Goal: Task Accomplishment & Management: Complete application form

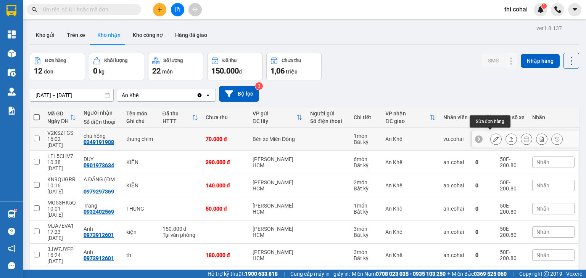
click at [493, 137] on icon at bounding box center [495, 139] width 5 height 5
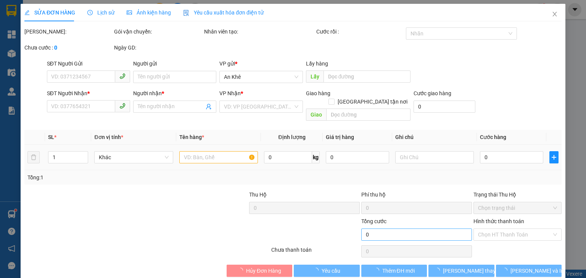
type input "0349191908"
type input "chú hồng"
type input "70.000"
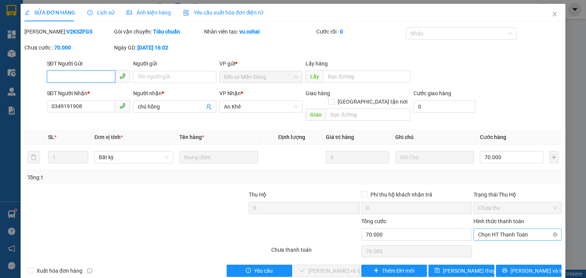
click at [481, 229] on span "Chọn HT Thanh Toán" at bounding box center [517, 234] width 79 height 11
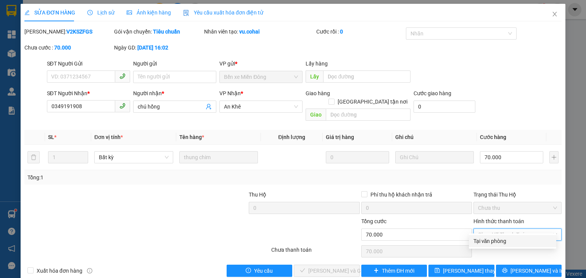
click at [482, 241] on div "Tại văn phòng" at bounding box center [512, 241] width 78 height 8
type input "0"
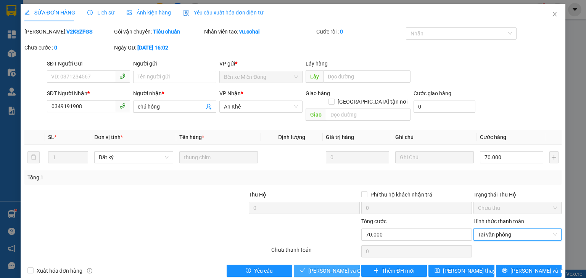
click at [347, 267] on span "[PERSON_NAME] và Giao hàng" at bounding box center [344, 271] width 73 height 8
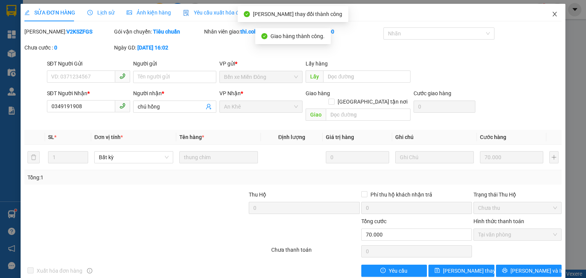
click at [552, 14] on icon "close" at bounding box center [555, 14] width 6 height 6
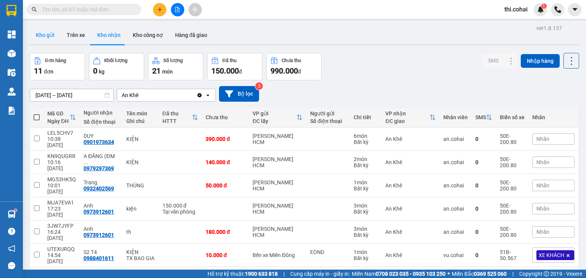
click at [43, 40] on button "Kho gửi" at bounding box center [45, 35] width 31 height 18
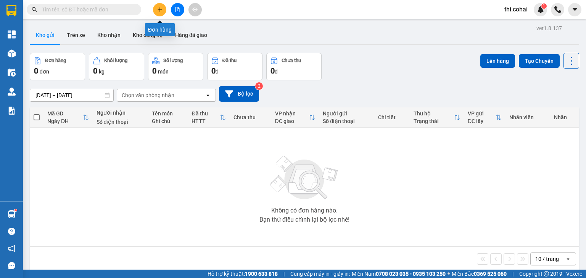
click at [160, 8] on icon "plus" at bounding box center [159, 9] width 0 height 4
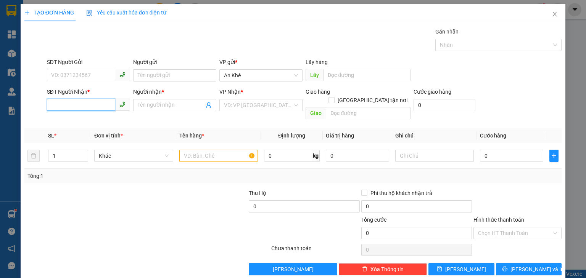
click at [102, 105] on input "SĐT Người Nhận *" at bounding box center [81, 105] width 68 height 12
type input "0337444981"
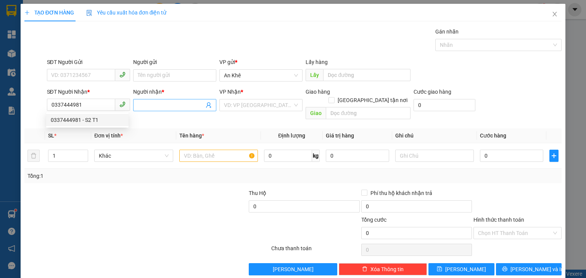
click at [156, 104] on input "Người nhận *" at bounding box center [171, 105] width 66 height 8
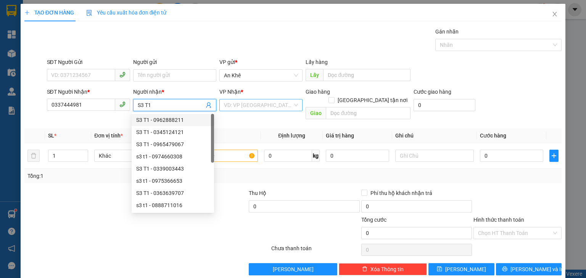
type input "S3 T1"
click at [240, 104] on input "search" at bounding box center [258, 105] width 69 height 11
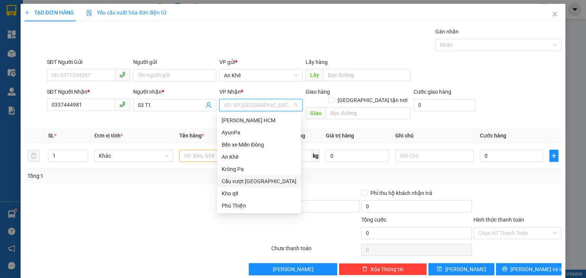
drag, startPoint x: 252, startPoint y: 180, endPoint x: 293, endPoint y: 135, distance: 60.2
click at [255, 174] on div "[PERSON_NAME] HCM AyunPa Bến xe Miền [GEOGRAPHIC_DATA] [GEOGRAPHIC_DATA] vượt […" at bounding box center [259, 163] width 84 height 98
click at [247, 180] on div "Cầu vượt [GEOGRAPHIC_DATA]" at bounding box center [259, 181] width 75 height 8
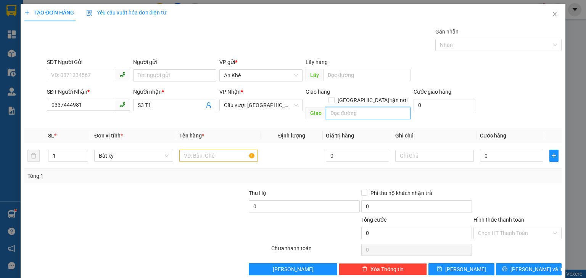
click at [338, 108] on input "text" at bounding box center [368, 113] width 85 height 12
type input "Giang Điền TB"
click at [190, 150] on input "text" at bounding box center [218, 156] width 79 height 12
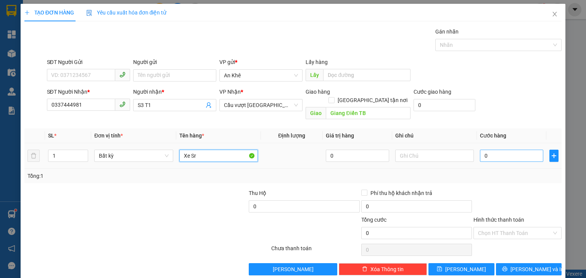
type input "Xe Sr"
click at [494, 150] on input "0" at bounding box center [511, 156] width 63 height 12
type input "4"
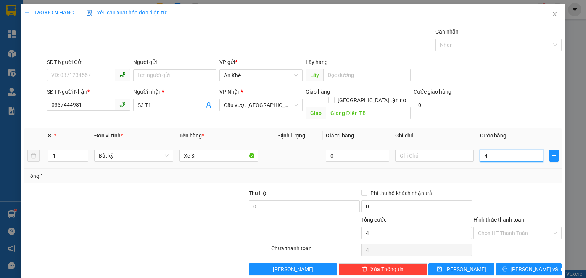
type input "45"
type input "450"
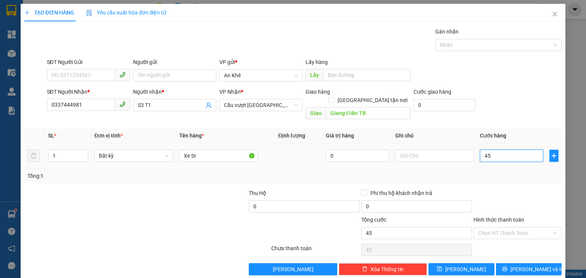
type input "450"
type input "450.000"
click at [456, 264] on button "[PERSON_NAME]" at bounding box center [461, 270] width 66 height 12
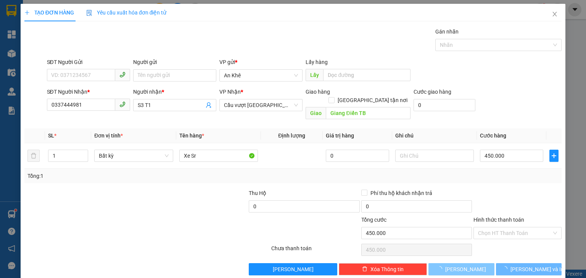
type input "0"
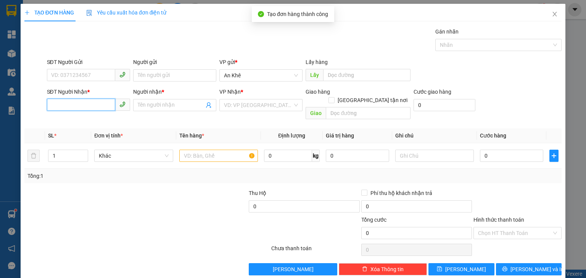
click at [81, 103] on input "SĐT Người Nhận *" at bounding box center [81, 105] width 68 height 12
type input "0365271442"
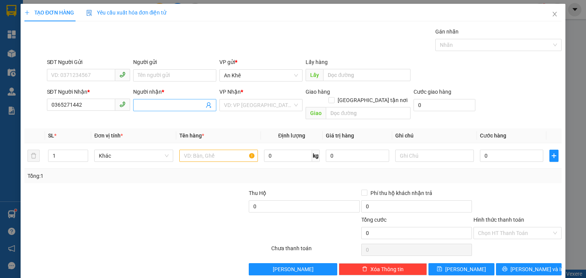
click at [167, 103] on input "Người nhận *" at bounding box center [171, 105] width 66 height 8
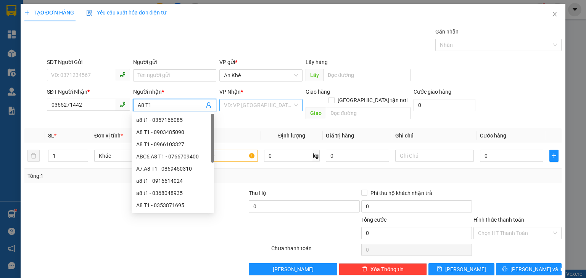
type input "A8 T1"
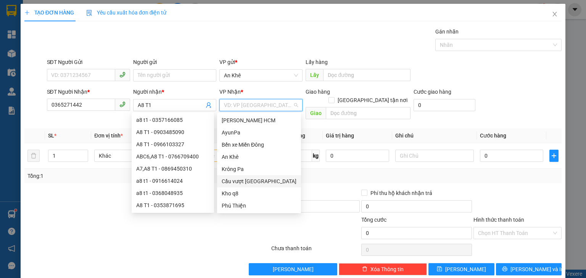
click at [241, 106] on input "search" at bounding box center [258, 105] width 69 height 11
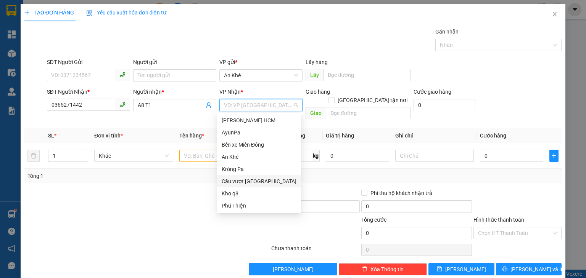
drag, startPoint x: 257, startPoint y: 180, endPoint x: 285, endPoint y: 134, distance: 53.1
click at [258, 177] on div "Cầu vượt [GEOGRAPHIC_DATA]" at bounding box center [259, 181] width 84 height 12
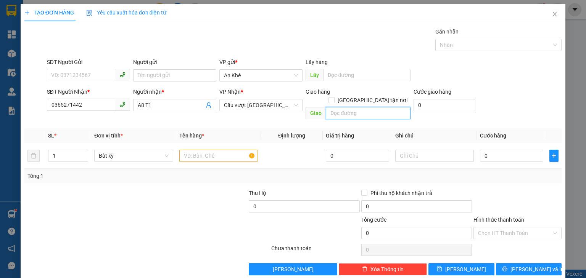
click at [337, 107] on input "text" at bounding box center [368, 113] width 85 height 12
type input "CV [PERSON_NAME]"
click at [221, 150] on input "text" at bounding box center [218, 156] width 79 height 12
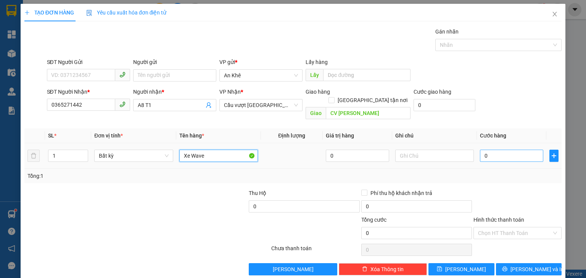
type input "Xe Wave"
click at [500, 151] on input "0" at bounding box center [511, 156] width 63 height 12
type input "4"
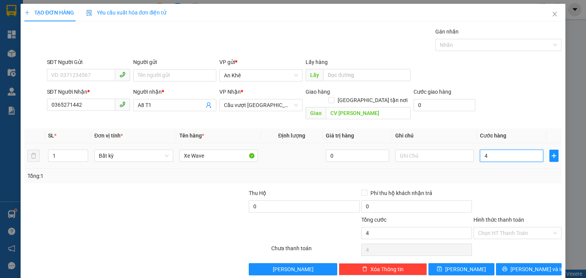
type input "40"
type input "400"
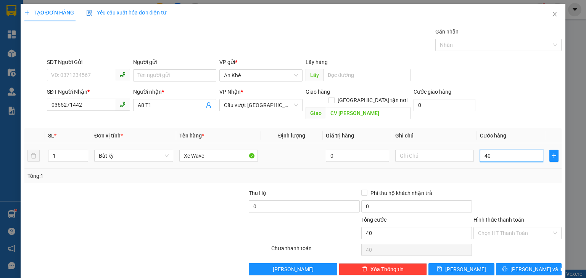
type input "400"
type input "400.000"
click at [469, 264] on button "[PERSON_NAME]" at bounding box center [461, 270] width 66 height 12
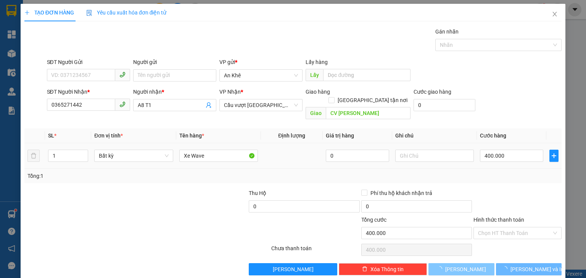
type input "0"
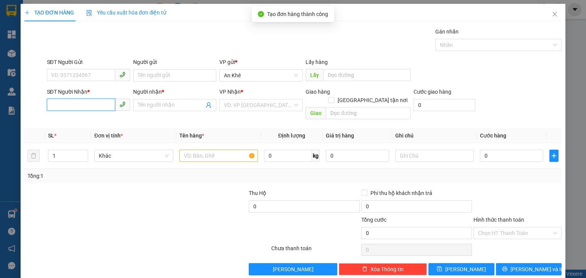
drag, startPoint x: 87, startPoint y: 105, endPoint x: 75, endPoint y: 4, distance: 101.8
click at [87, 103] on input "SĐT Người Nhận *" at bounding box center [81, 105] width 68 height 12
type input "0345705621"
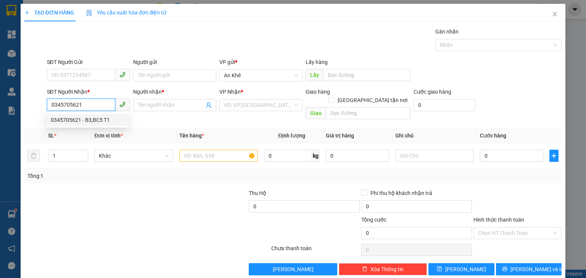
click at [98, 124] on div "0345705621 - B3,BC5 T1" at bounding box center [87, 120] width 73 height 8
type input "B3,BC5 T1"
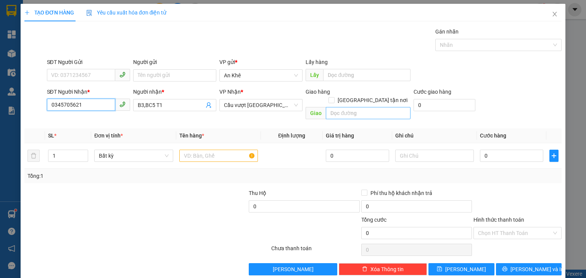
type input "0345705621"
click at [340, 110] on input "text" at bounding box center [368, 113] width 85 height 12
type input "Bến Cam"
click at [135, 104] on span "B3,BC5 T1" at bounding box center [174, 105] width 83 height 12
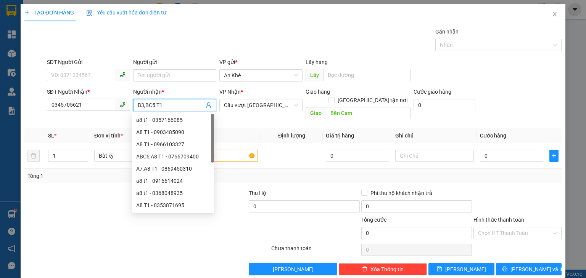
click at [135, 104] on span "B3,BC5 T1" at bounding box center [174, 105] width 83 height 12
drag, startPoint x: 135, startPoint y: 102, endPoint x: 153, endPoint y: 102, distance: 18.3
click at [136, 102] on span "B3,BC5 T1" at bounding box center [174, 105] width 83 height 12
click at [163, 103] on input "B3,BC5 T1" at bounding box center [171, 105] width 66 height 8
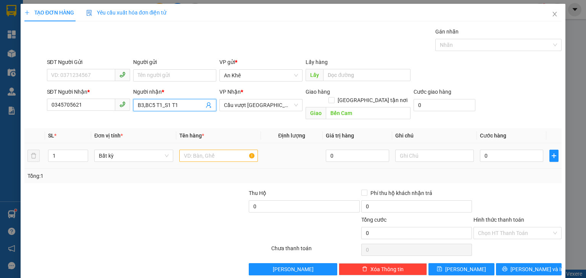
type input "B3,BC5 T1_S1 T1"
click at [204, 150] on input "text" at bounding box center [218, 156] width 79 height 12
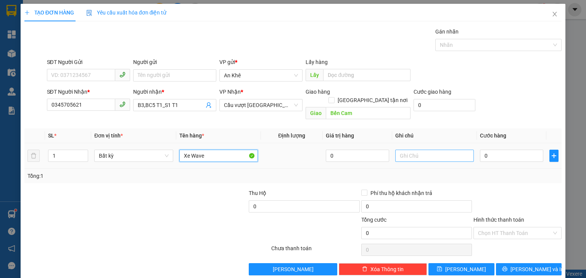
type input "Xe Wave"
click at [417, 150] on input "text" at bounding box center [434, 156] width 79 height 12
type input "B3,BC5 T1 12.8 rớt lại"
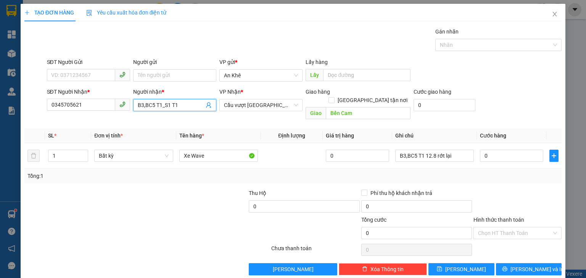
click at [162, 105] on input "B3,BC5 T1_S1 T1" at bounding box center [171, 105] width 66 height 8
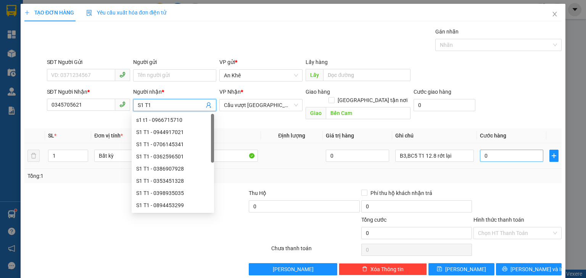
type input "S1 T1"
click at [518, 150] on input "0" at bounding box center [511, 156] width 63 height 12
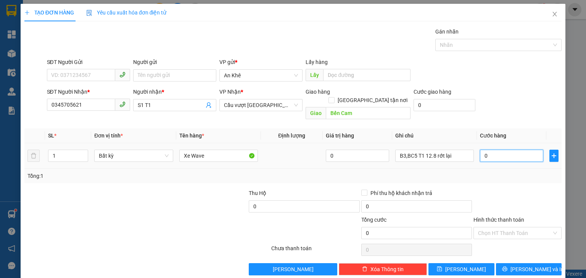
type input "4"
type input "40"
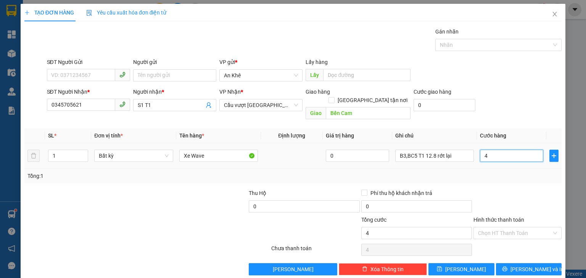
type input "40"
type input "400"
type input "400.000"
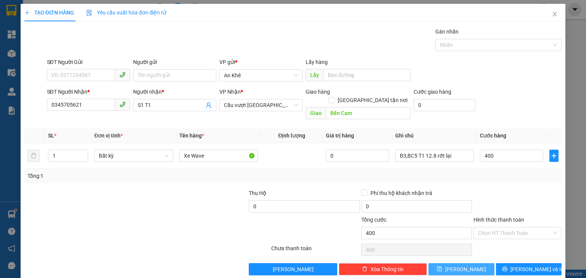
type input "400.000"
click at [470, 264] on button "[PERSON_NAME]" at bounding box center [461, 270] width 66 height 12
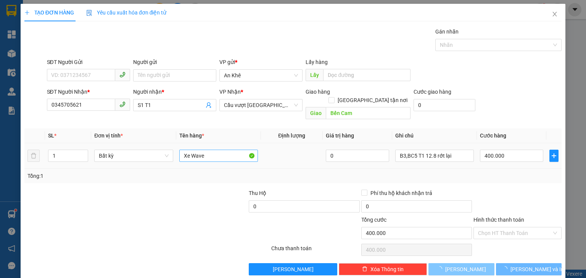
type input "0"
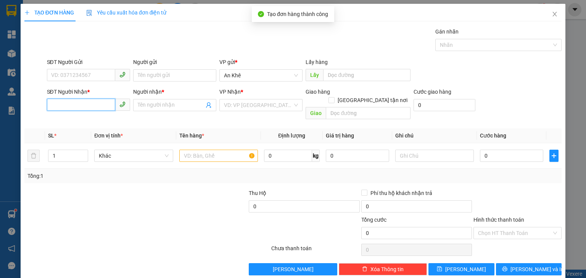
drag, startPoint x: 103, startPoint y: 110, endPoint x: 73, endPoint y: 37, distance: 79.4
click at [102, 109] on input "SĐT Người Nhận *" at bounding box center [81, 105] width 68 height 12
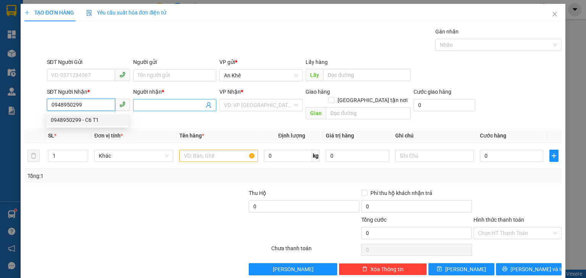
type input "0948950299"
drag, startPoint x: 139, startPoint y: 106, endPoint x: 84, endPoint y: 5, distance: 115.4
click at [139, 102] on input "Người nhận *" at bounding box center [171, 105] width 66 height 8
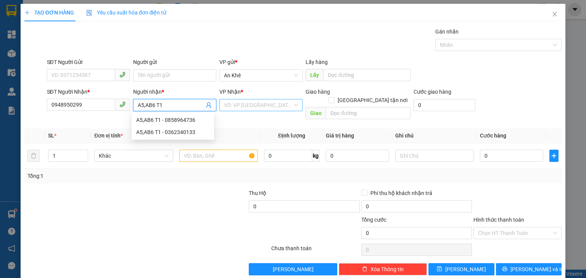
type input "A5,AB6 T1"
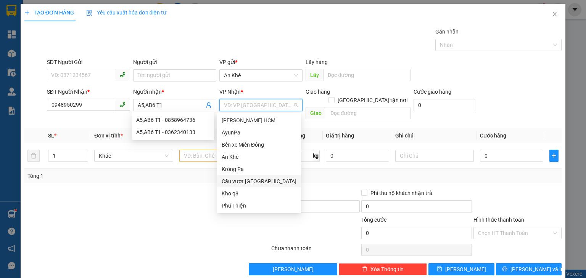
click at [255, 103] on input "search" at bounding box center [258, 105] width 69 height 11
click at [250, 179] on div "Cầu vượt [GEOGRAPHIC_DATA]" at bounding box center [259, 181] width 75 height 8
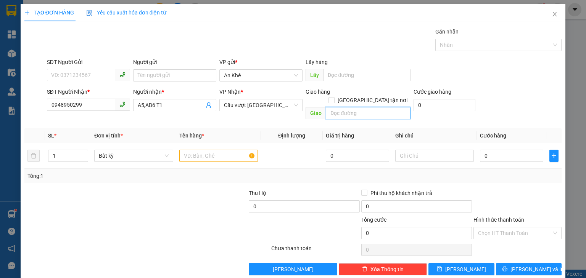
click at [348, 107] on input "text" at bounding box center [368, 113] width 85 height 12
type input "Bến Cam"
click at [224, 150] on input "text" at bounding box center [218, 156] width 79 height 12
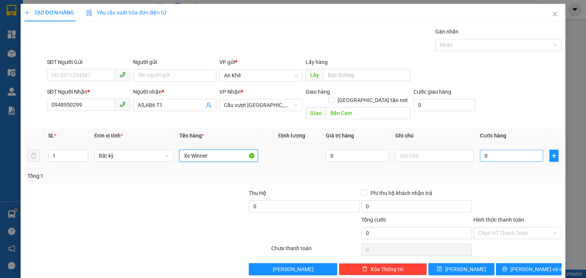
type input "Xe Winner"
click at [494, 150] on input "0" at bounding box center [511, 156] width 63 height 12
type input "5"
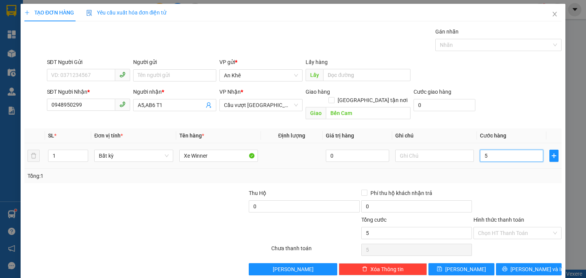
type input "50"
type input "500"
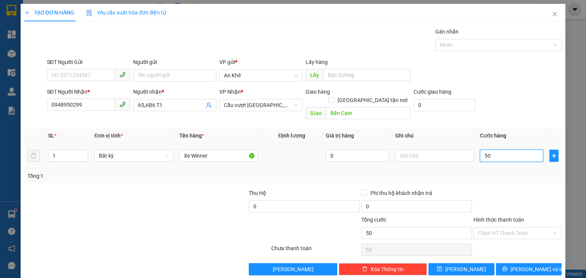
type input "500"
type input "500.000"
click at [444, 264] on button "[PERSON_NAME]" at bounding box center [461, 270] width 66 height 12
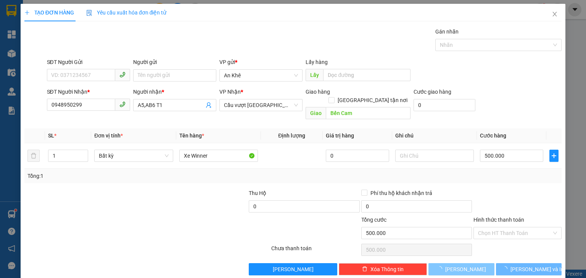
type input "0"
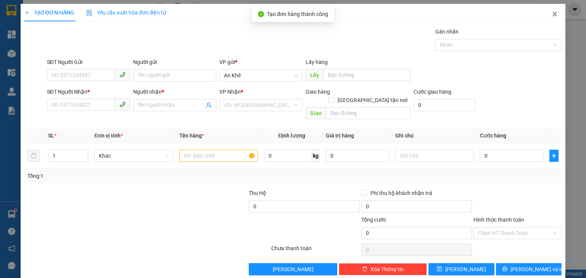
click at [553, 16] on icon "close" at bounding box center [555, 14] width 4 height 5
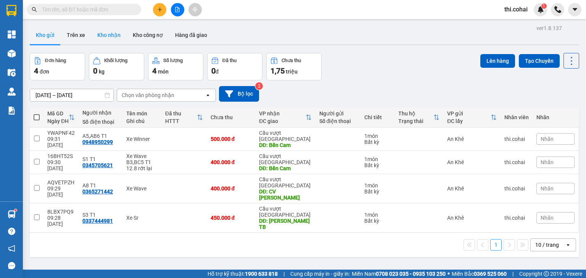
click at [101, 38] on button "Kho nhận" at bounding box center [108, 35] width 35 height 18
